Goal: Information Seeking & Learning: Learn about a topic

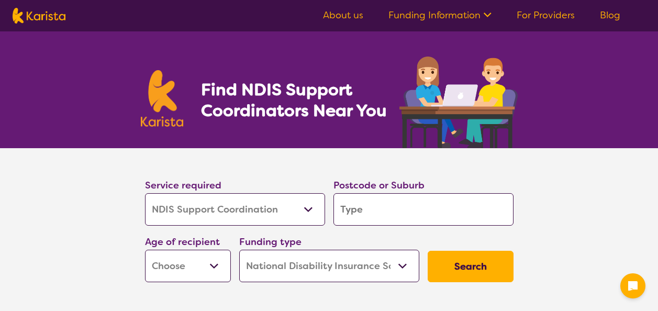
select select "NDIS Support Coordination"
select select "NDIS"
select select "NDIS Support Coordination"
select select "NDIS"
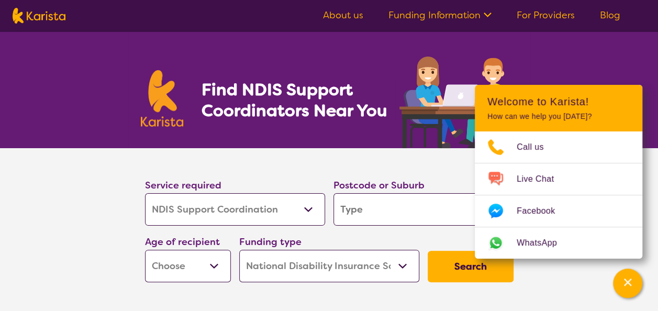
click at [490, 13] on icon at bounding box center [485, 13] width 11 height 11
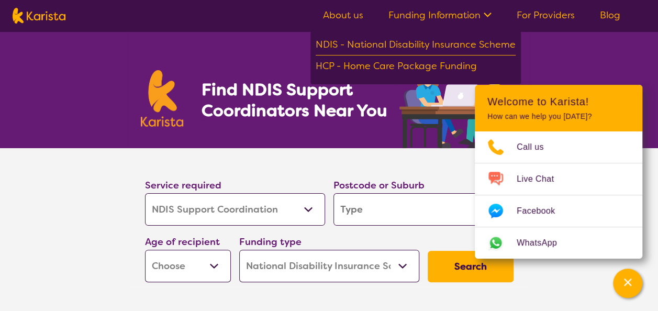
click at [354, 10] on link "About us" at bounding box center [343, 15] width 40 height 13
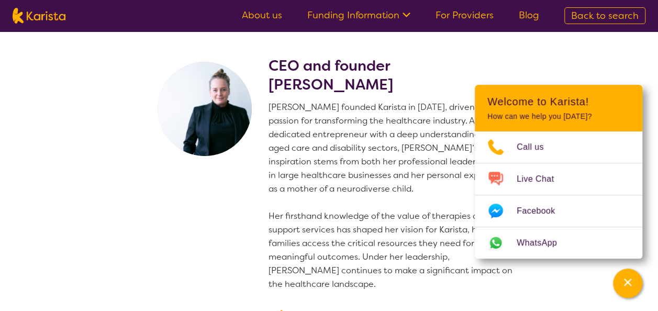
click at [466, 60] on h2 "CEO and founder Danielle Bodinnar" at bounding box center [392, 76] width 249 height 38
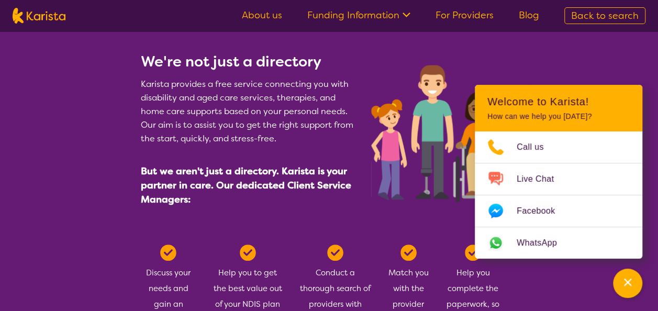
scroll to position [456, 0]
